Goal: Transaction & Acquisition: Purchase product/service

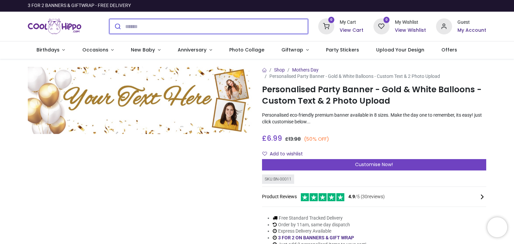
click at [124, 26] on button "submit" at bounding box center [117, 26] width 16 height 15
click at [109, 19] on button "submit" at bounding box center [117, 26] width 16 height 15
click at [131, 25] on input "search" at bounding box center [216, 26] width 183 height 15
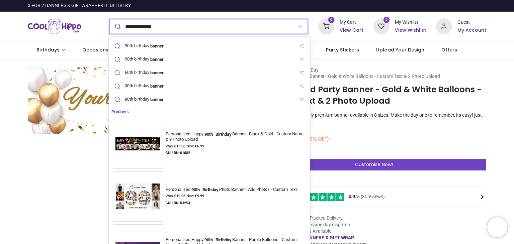
type input "**********"
click at [109, 19] on button "submit" at bounding box center [117, 26] width 16 height 15
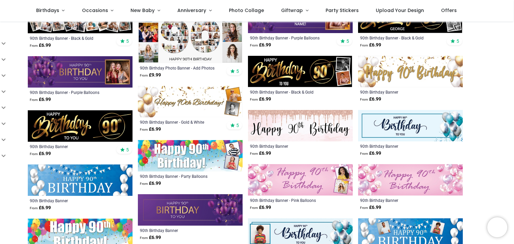
scroll to position [134, 0]
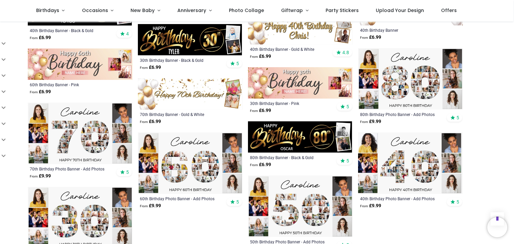
scroll to position [602, 0]
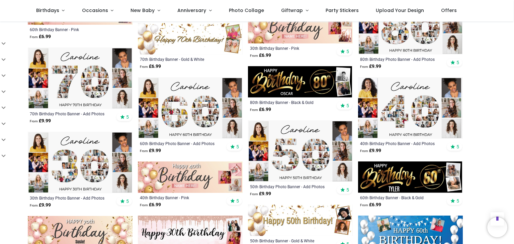
scroll to position [669, 0]
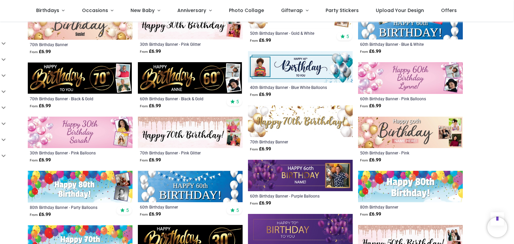
scroll to position [870, 0]
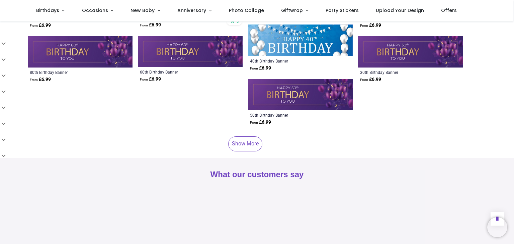
scroll to position [1706, 0]
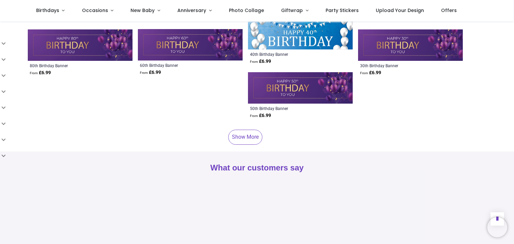
click at [240, 133] on link "Show More" at bounding box center [245, 137] width 34 height 15
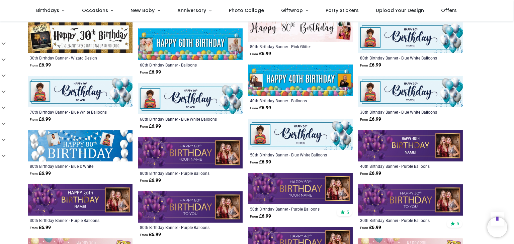
scroll to position [2041, 0]
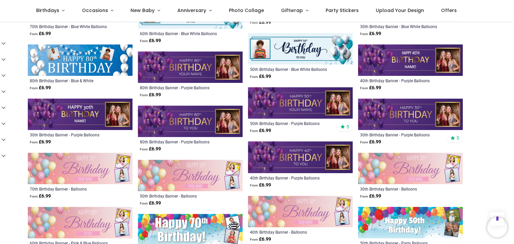
scroll to position [2175, 0]
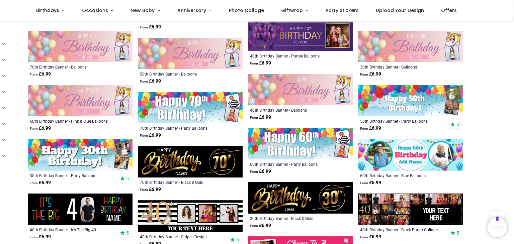
scroll to position [2242, 0]
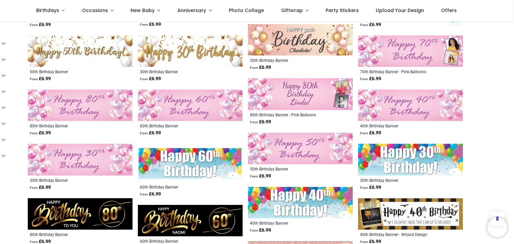
scroll to position [1807, 0]
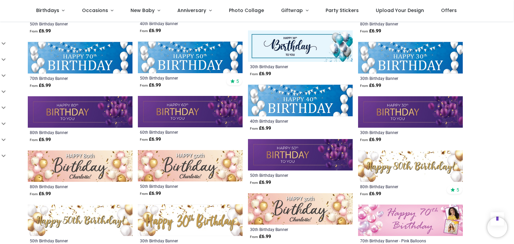
scroll to position [1606, 0]
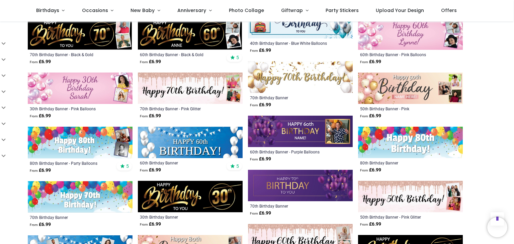
scroll to position [870, 0]
